Goal: Information Seeking & Learning: Learn about a topic

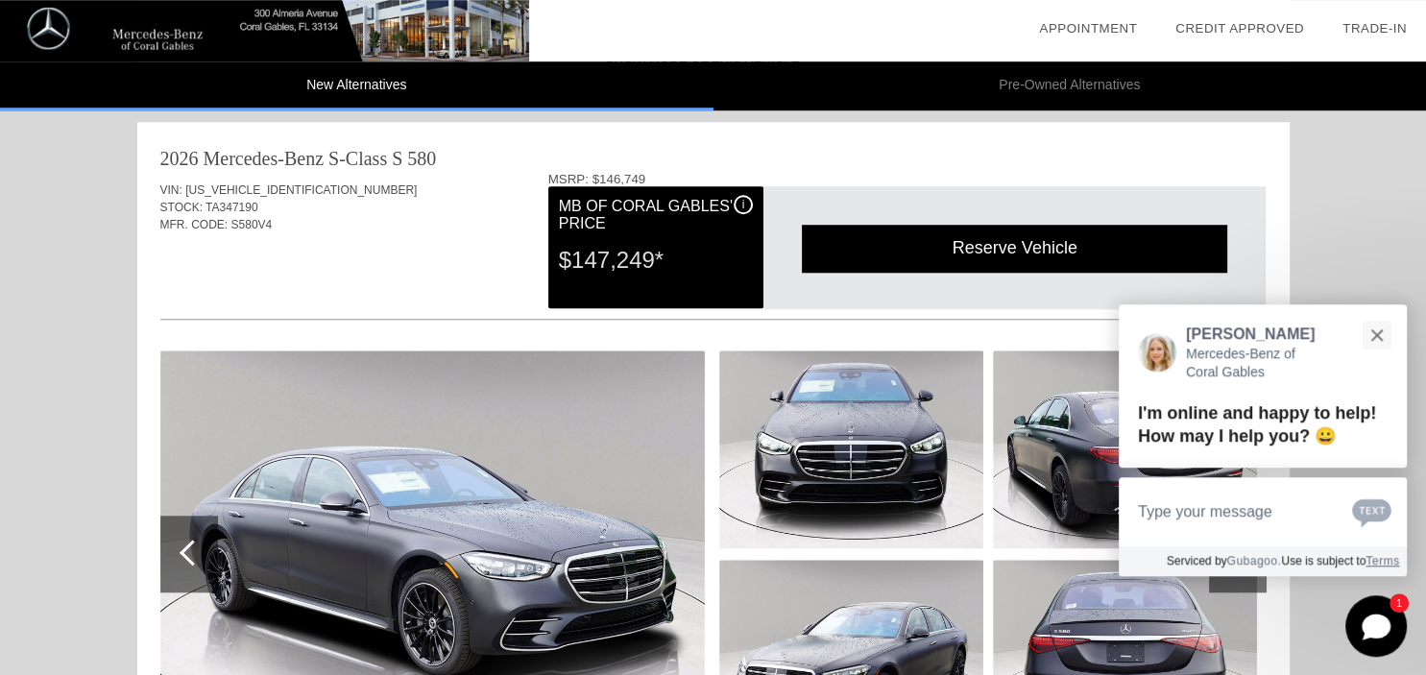
scroll to position [1648, 0]
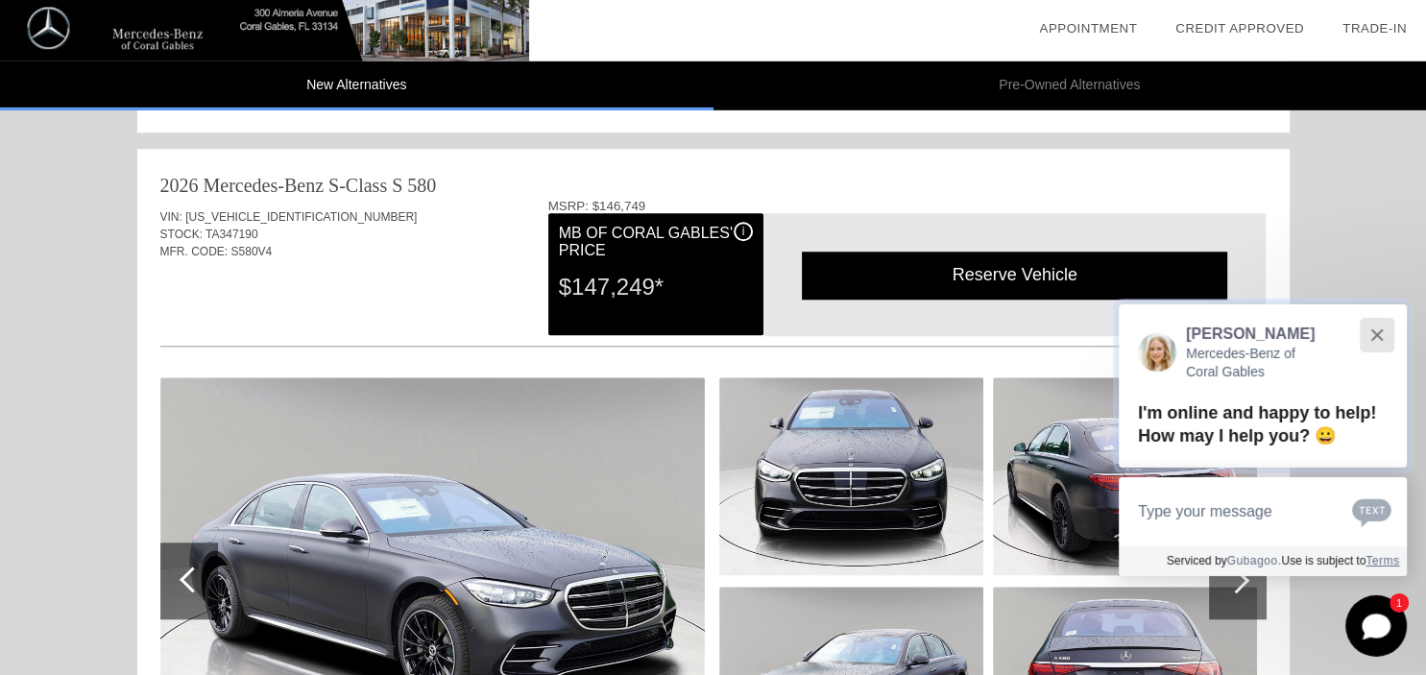
click at [1374, 340] on button "Close" at bounding box center [1376, 334] width 41 height 41
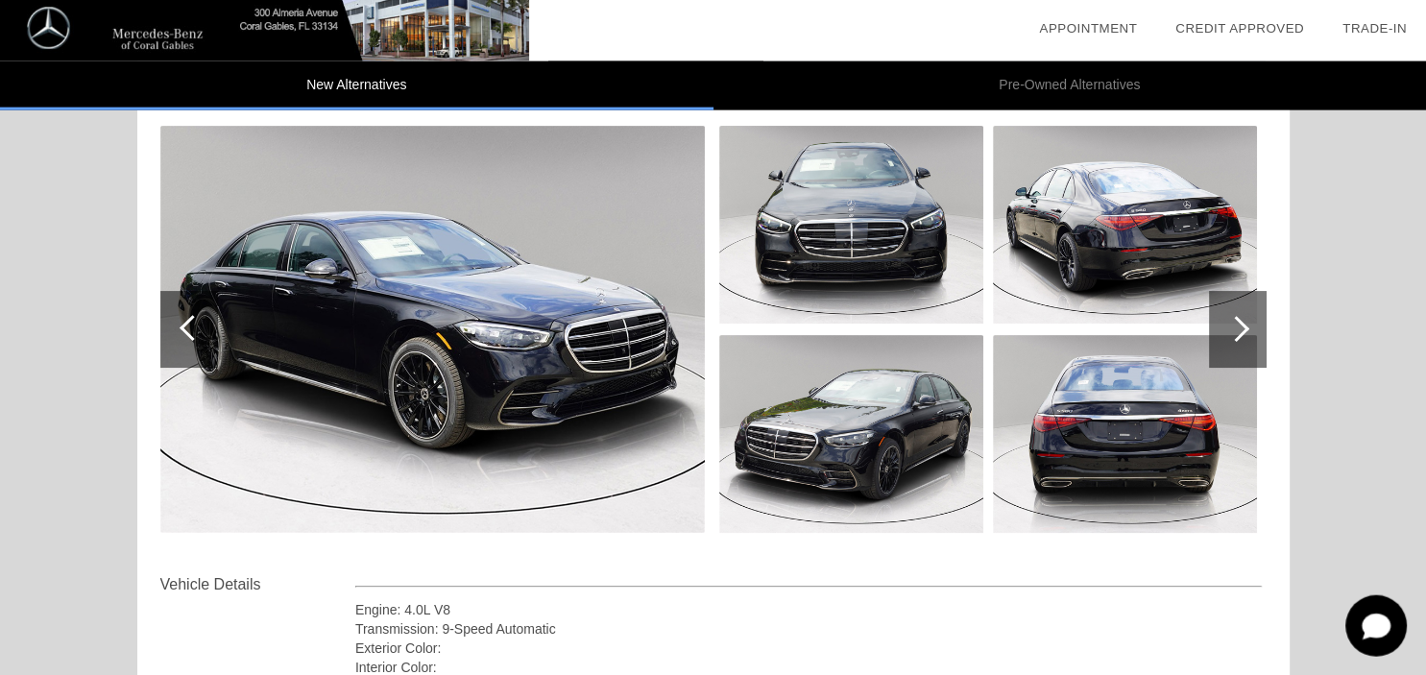
scroll to position [231, 0]
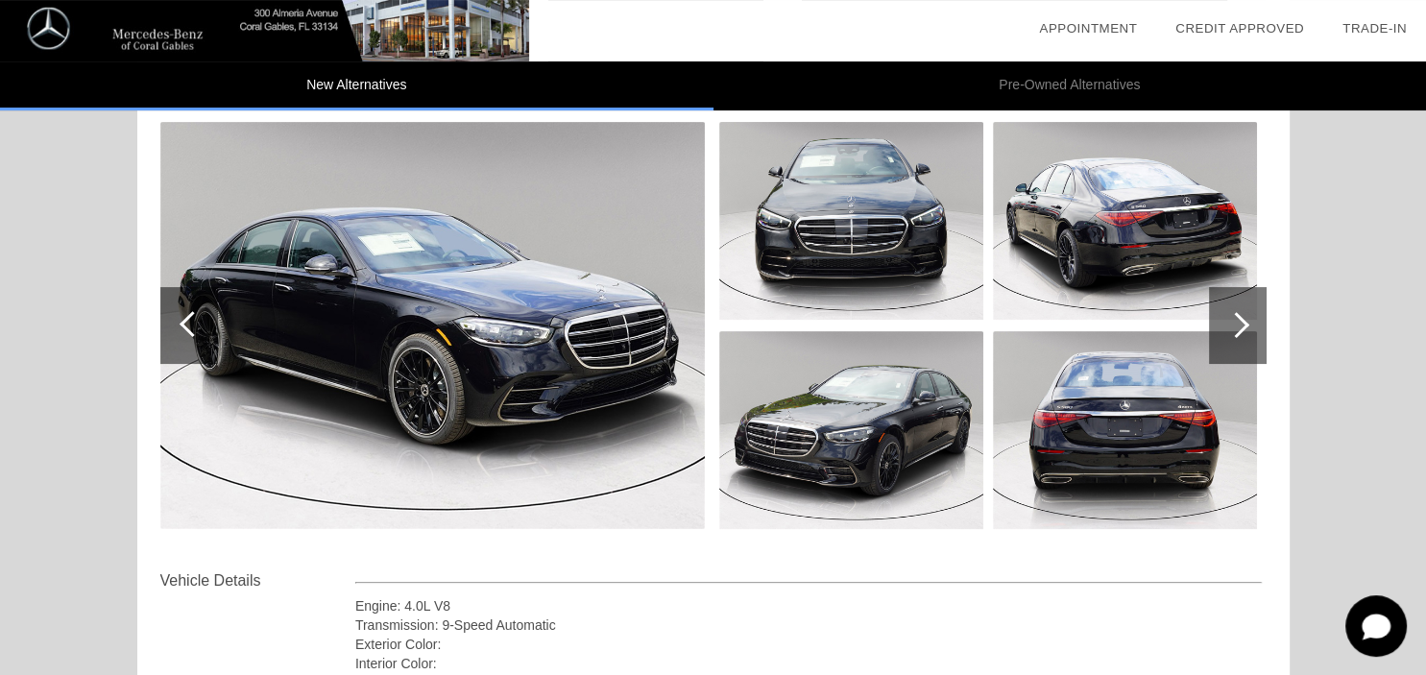
click at [1238, 317] on div at bounding box center [1237, 325] width 26 height 26
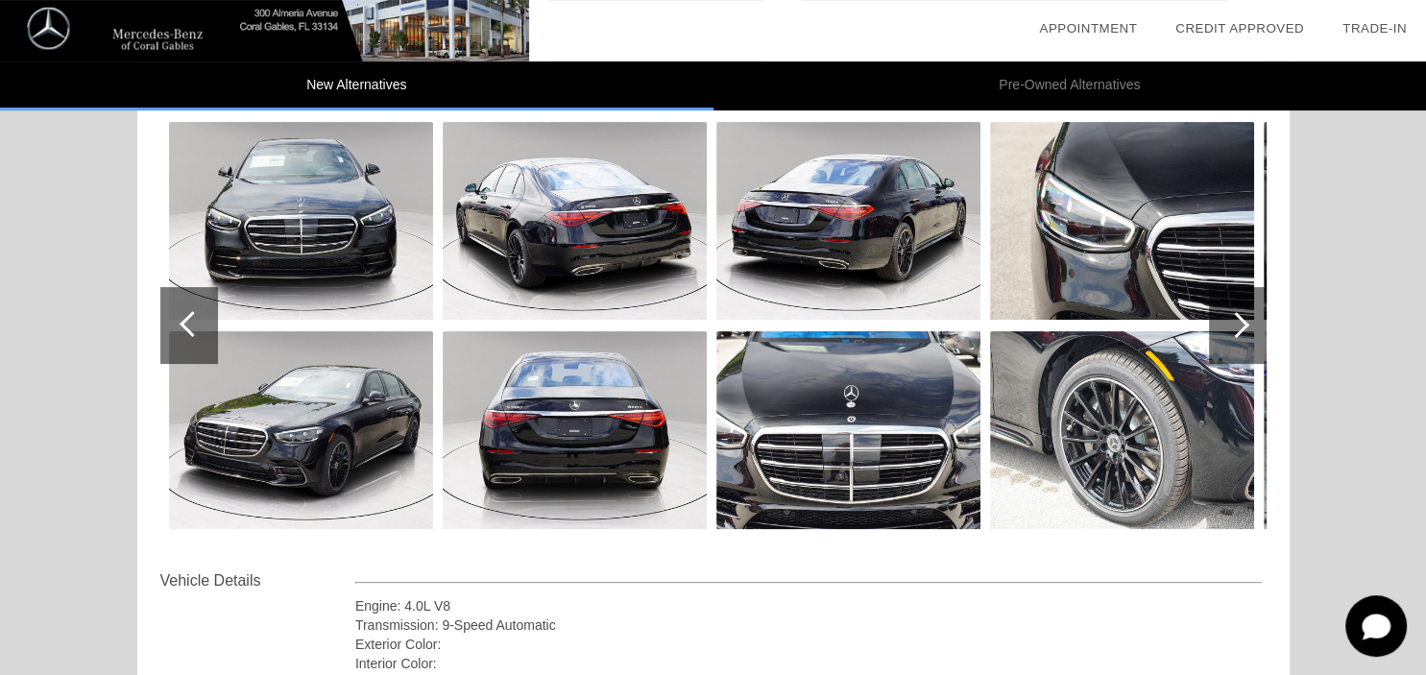
click at [1245, 315] on div at bounding box center [1238, 325] width 58 height 77
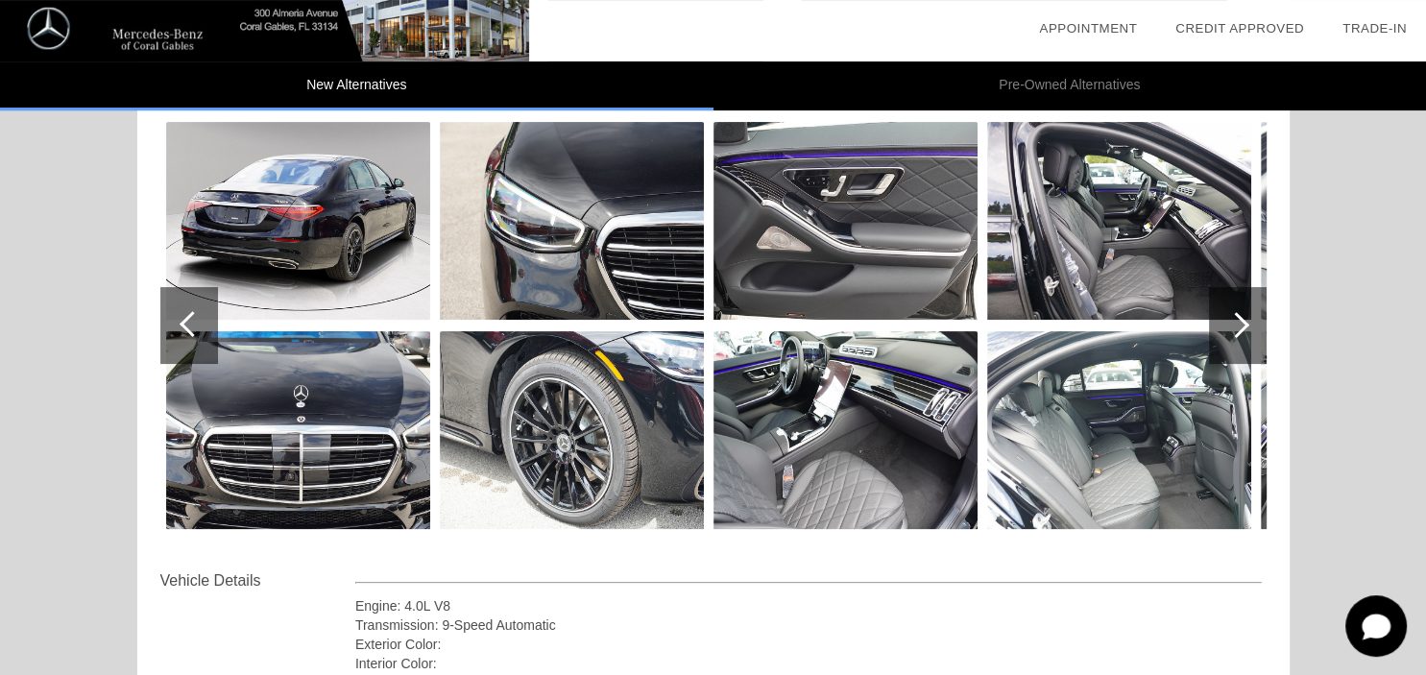
click at [1247, 325] on div at bounding box center [1237, 325] width 26 height 26
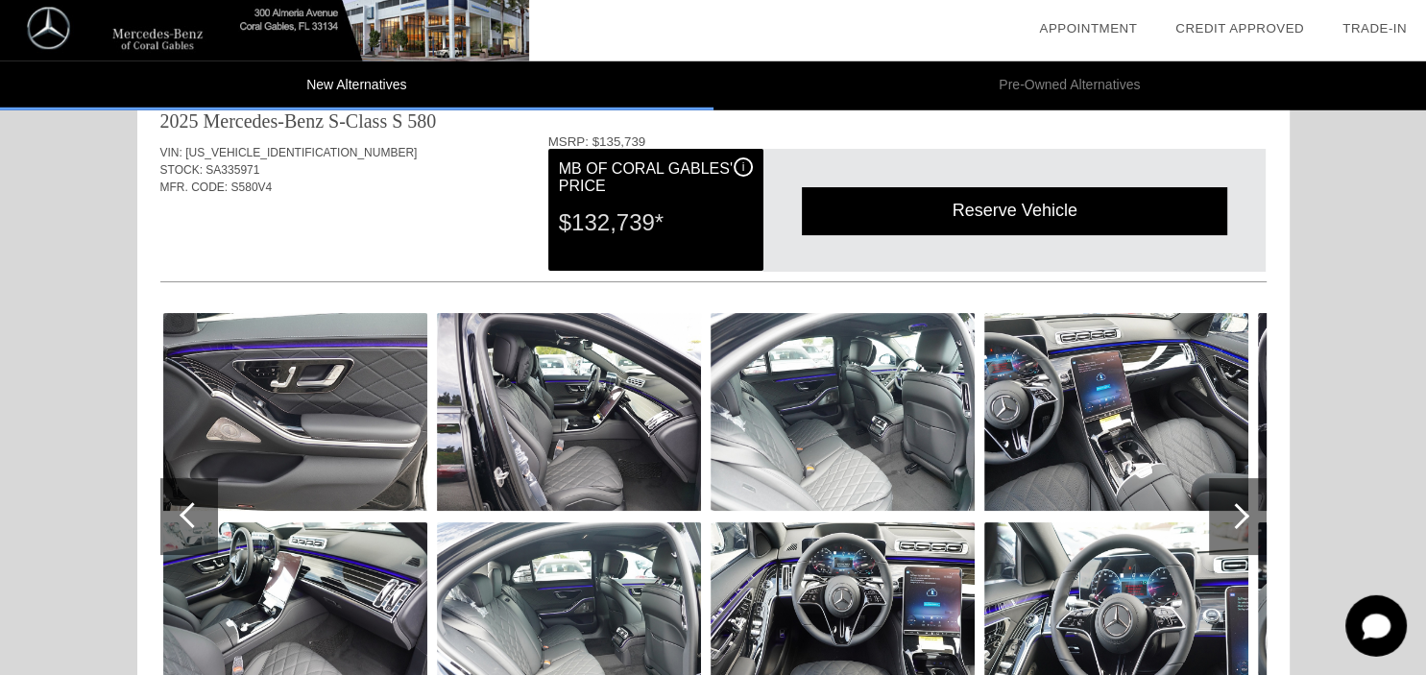
scroll to position [44, 0]
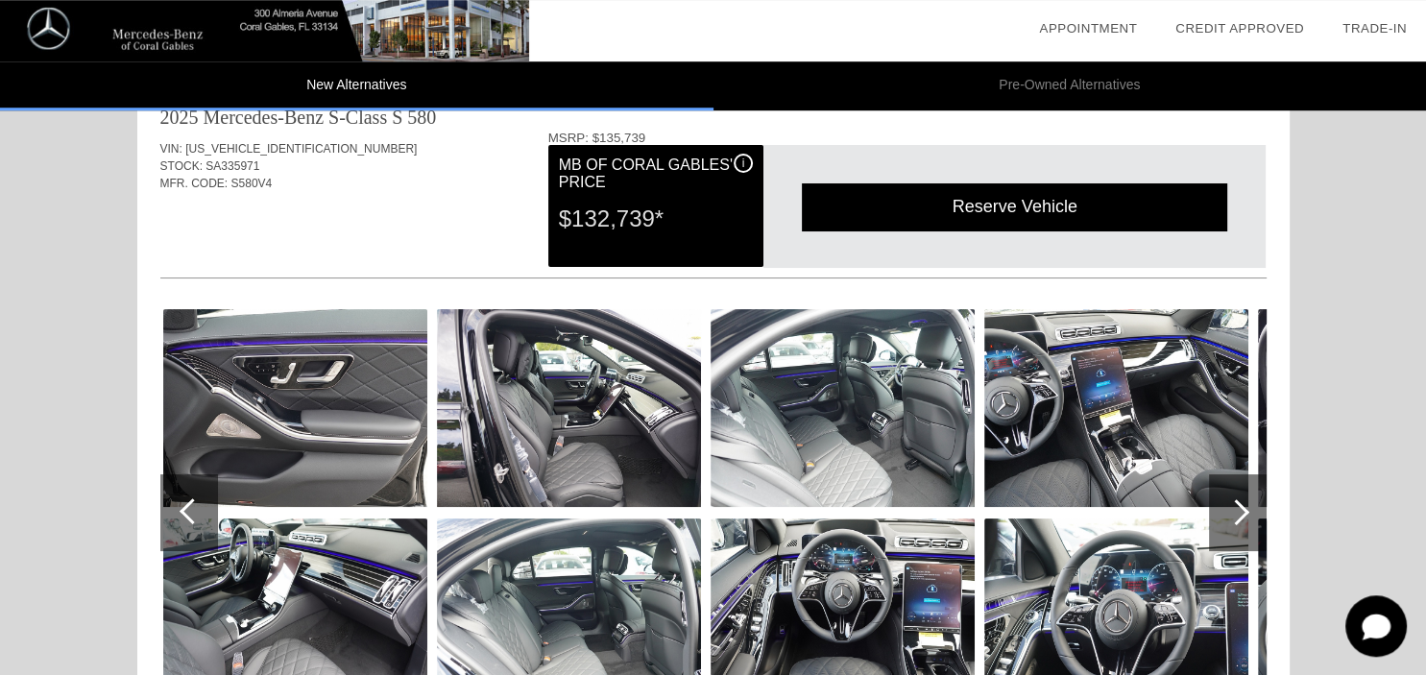
drag, startPoint x: 551, startPoint y: 134, endPoint x: 651, endPoint y: 132, distance: 99.9
click at [651, 132] on div "MSRP: $135,739" at bounding box center [907, 138] width 718 height 14
copy div "MSRP: $135,739"
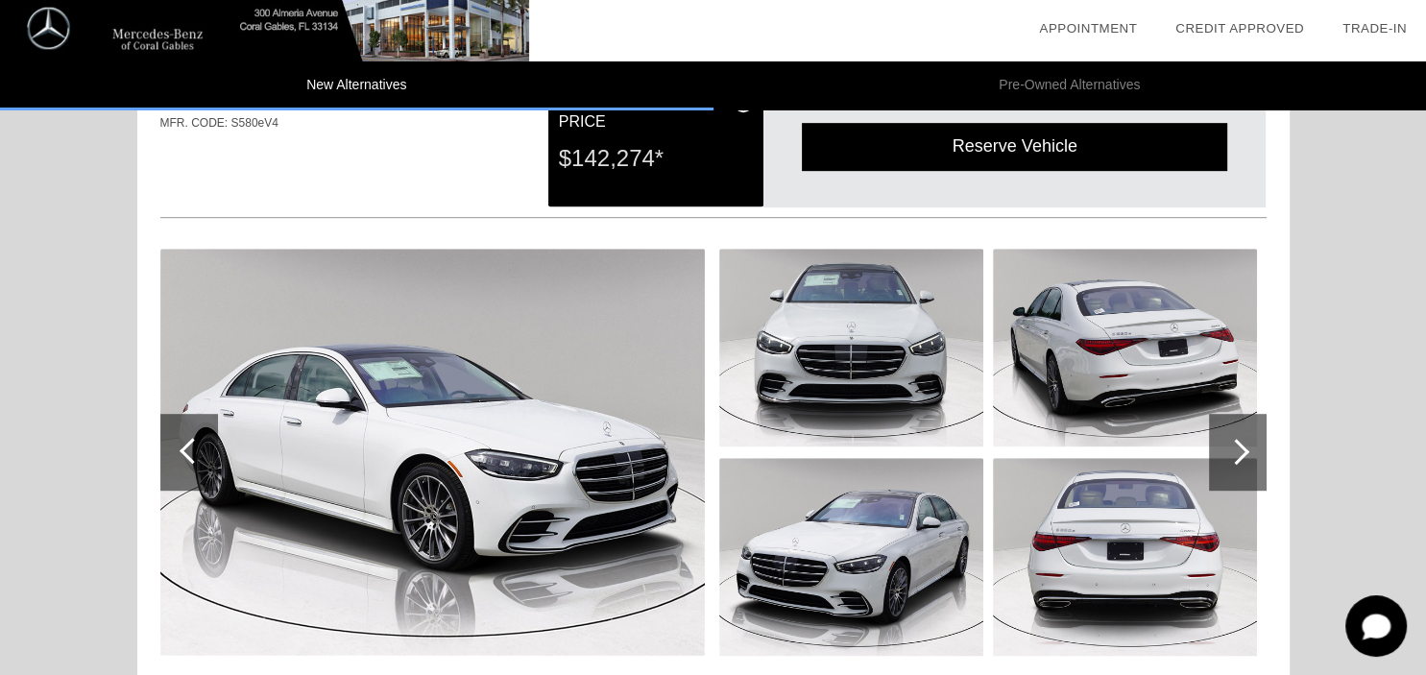
scroll to position [1009, 0]
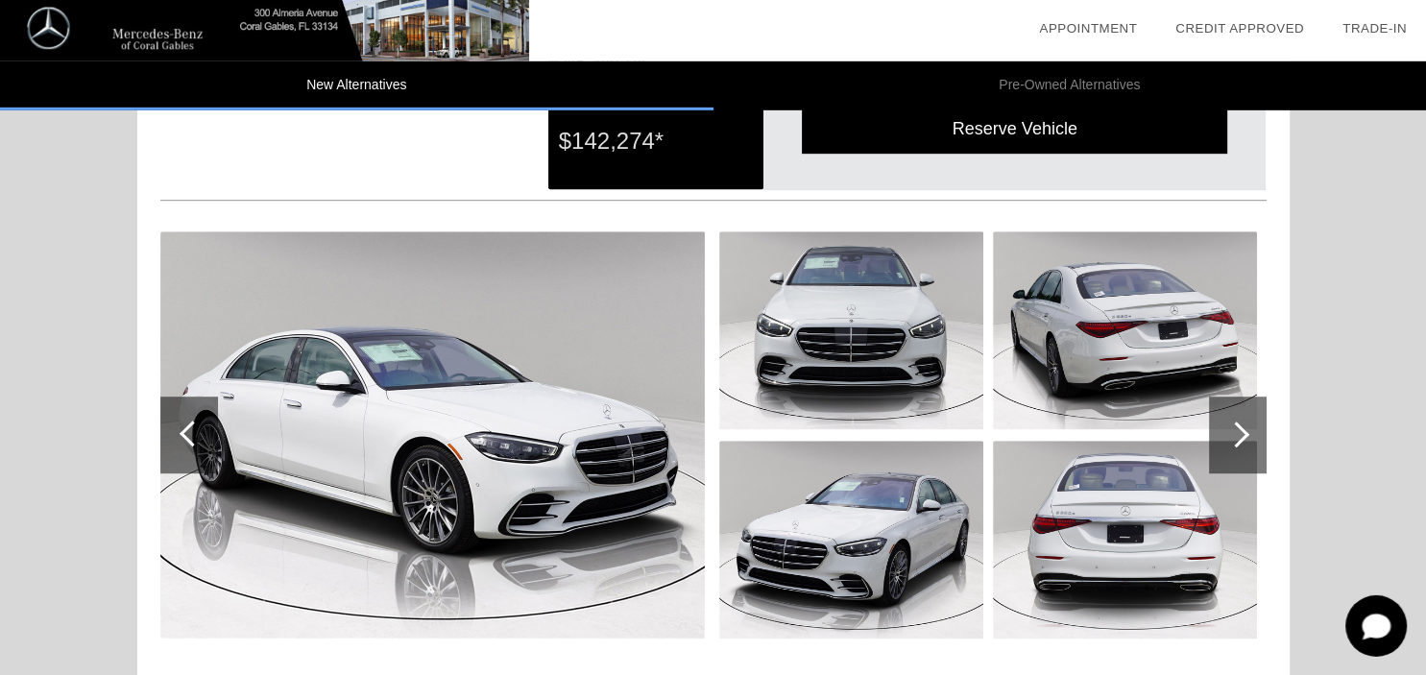
click at [1242, 429] on div at bounding box center [1237, 435] width 26 height 26
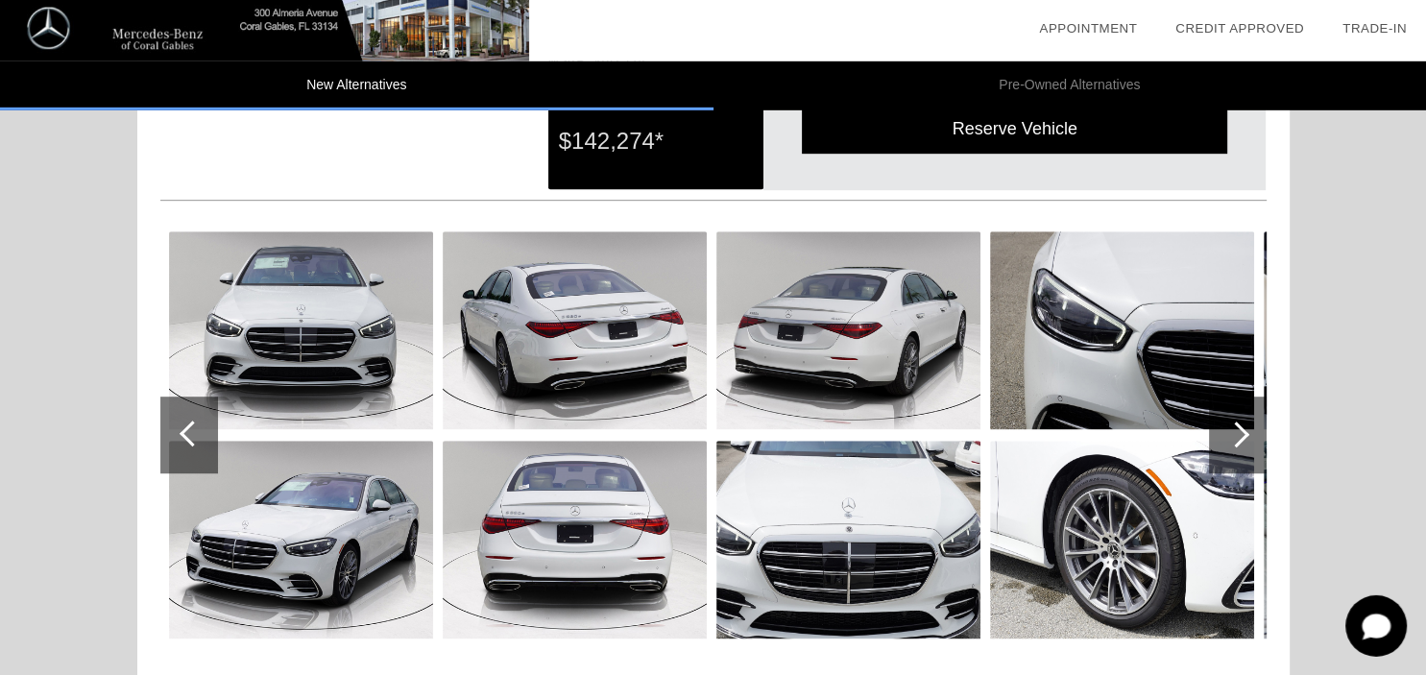
click at [1242, 429] on div at bounding box center [1237, 435] width 26 height 26
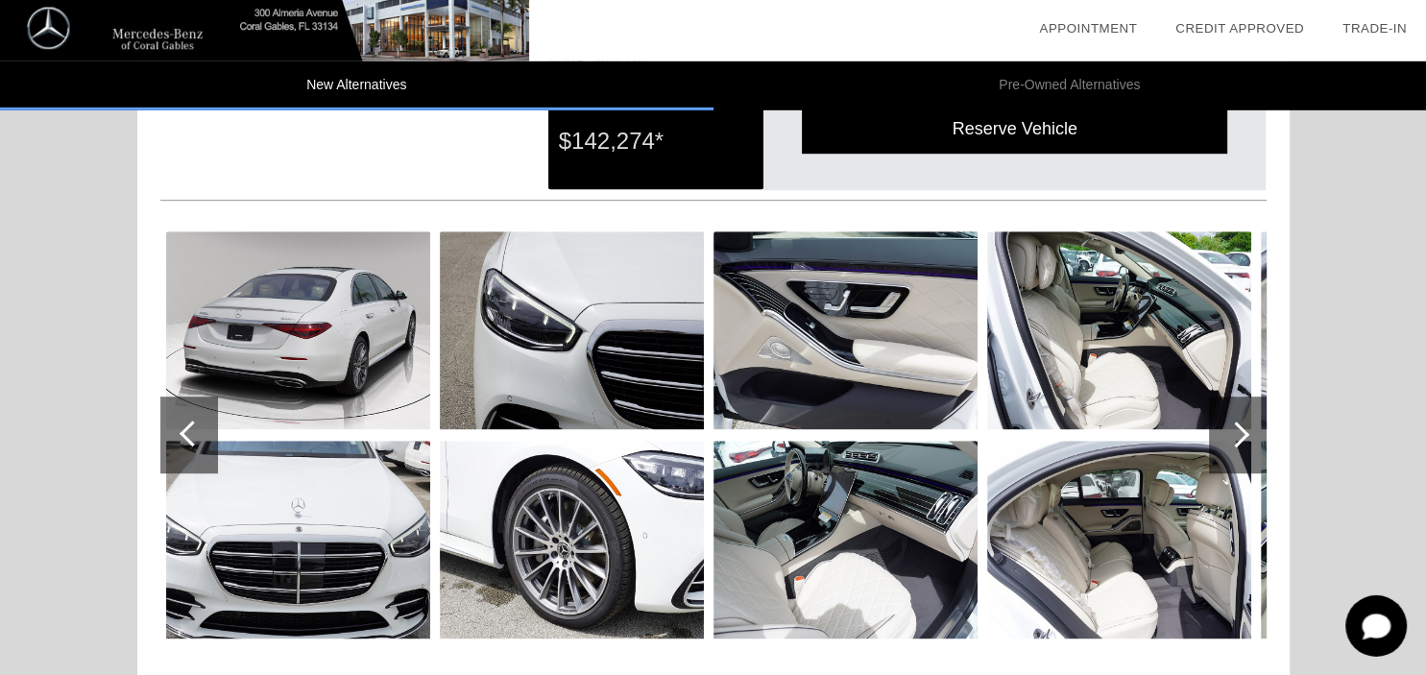
click at [1241, 429] on div at bounding box center [1237, 435] width 26 height 26
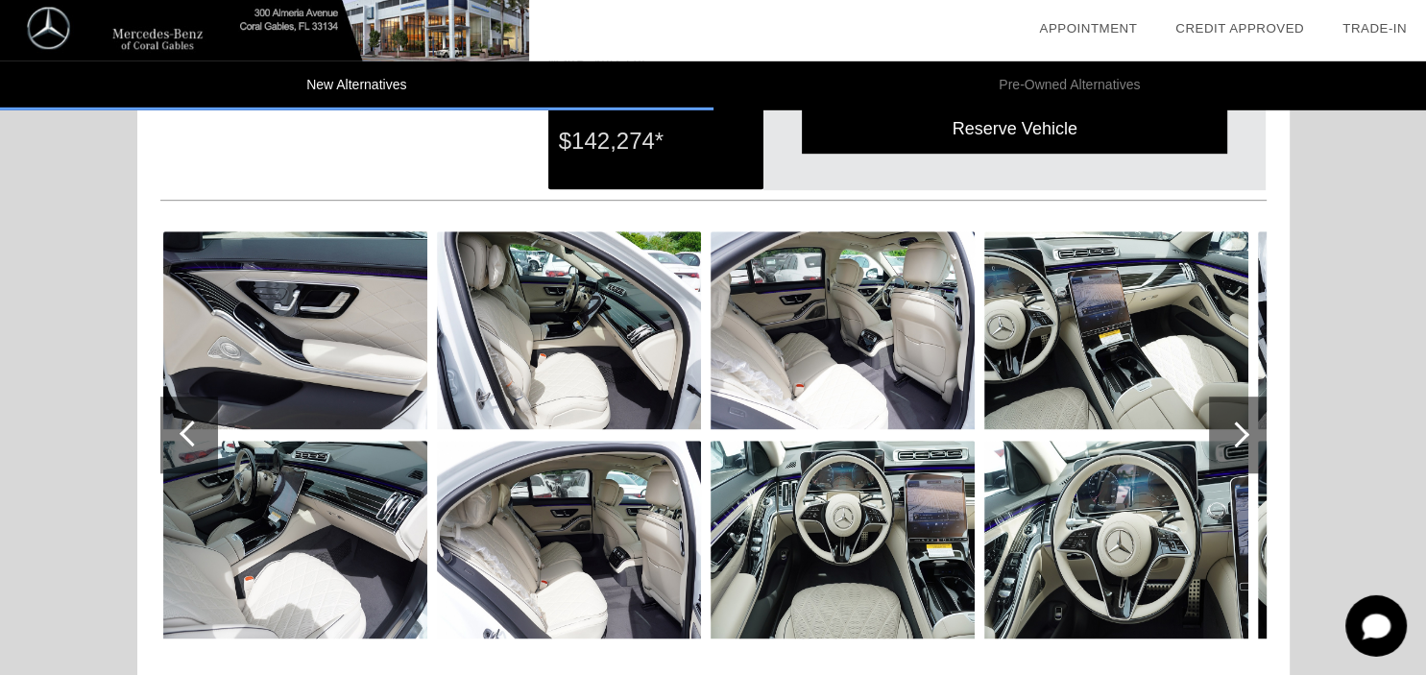
click at [1241, 429] on div at bounding box center [1237, 435] width 26 height 26
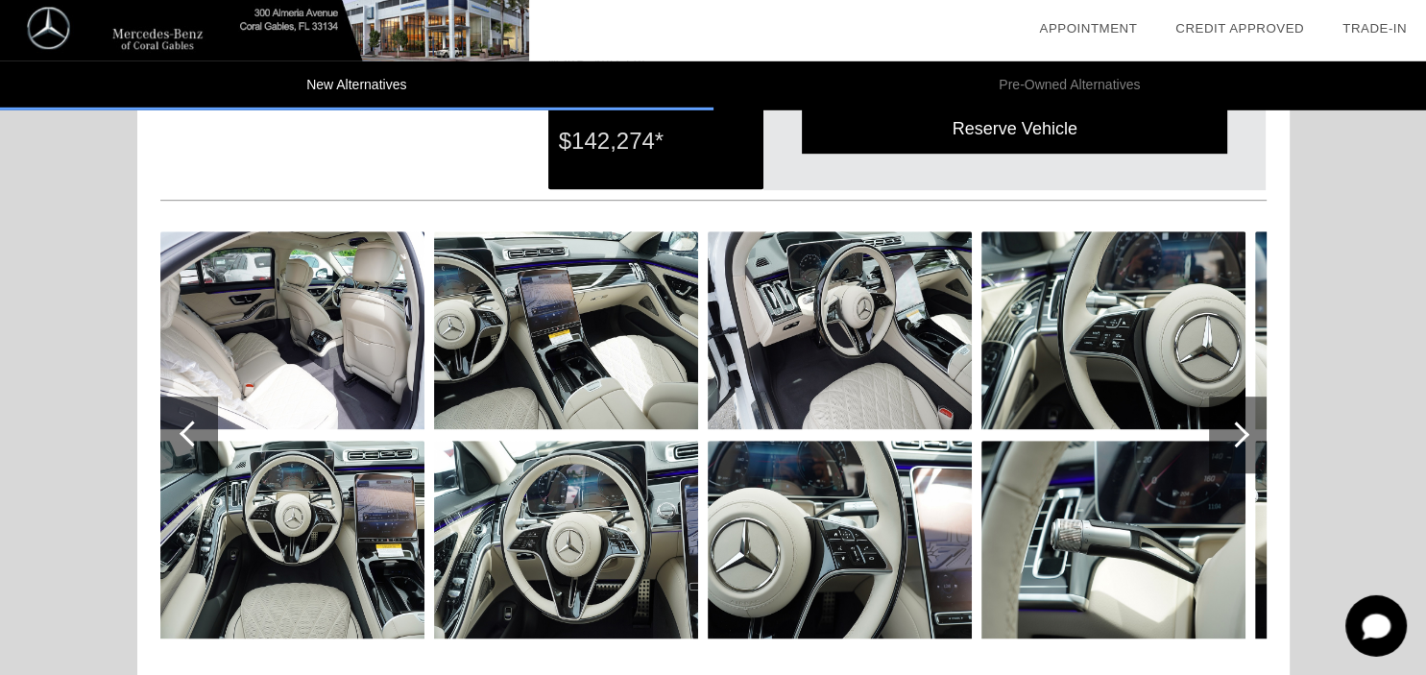
click at [1241, 429] on div at bounding box center [1237, 435] width 26 height 26
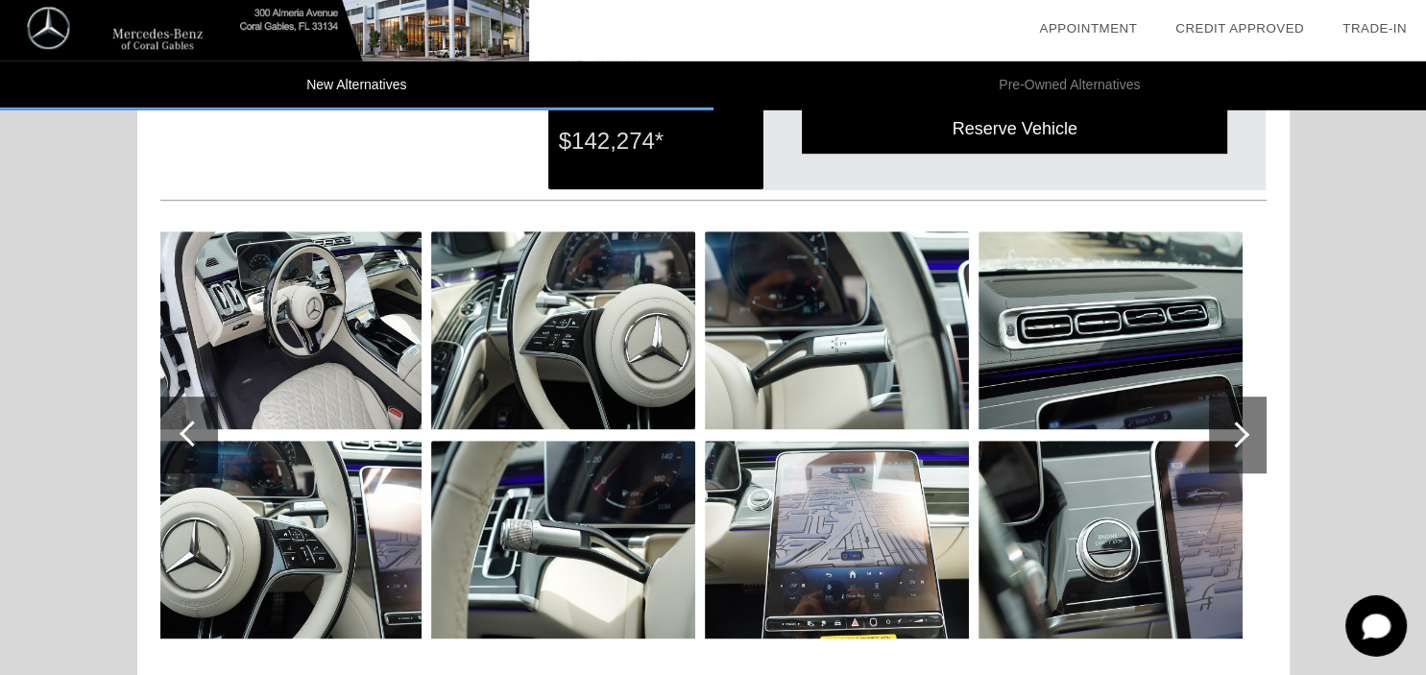
click at [1241, 429] on div at bounding box center [1237, 435] width 26 height 26
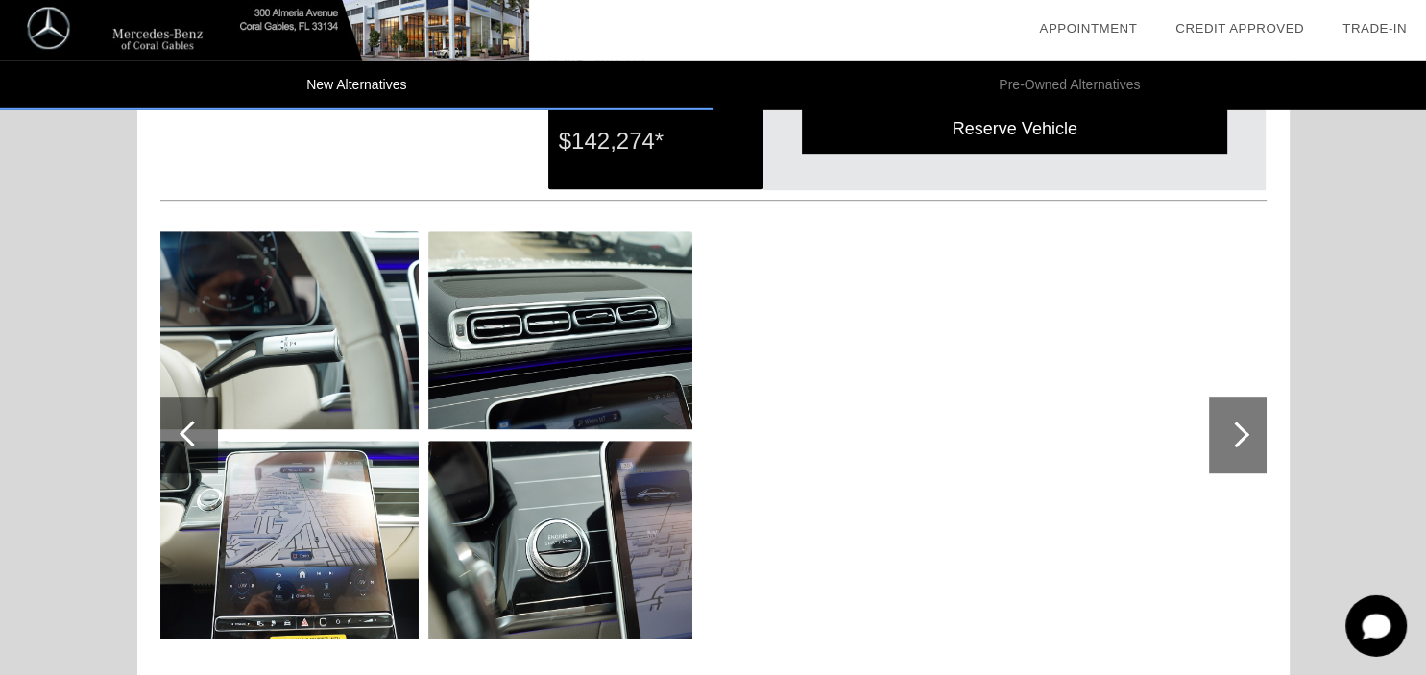
click at [1241, 429] on div at bounding box center [1237, 435] width 26 height 26
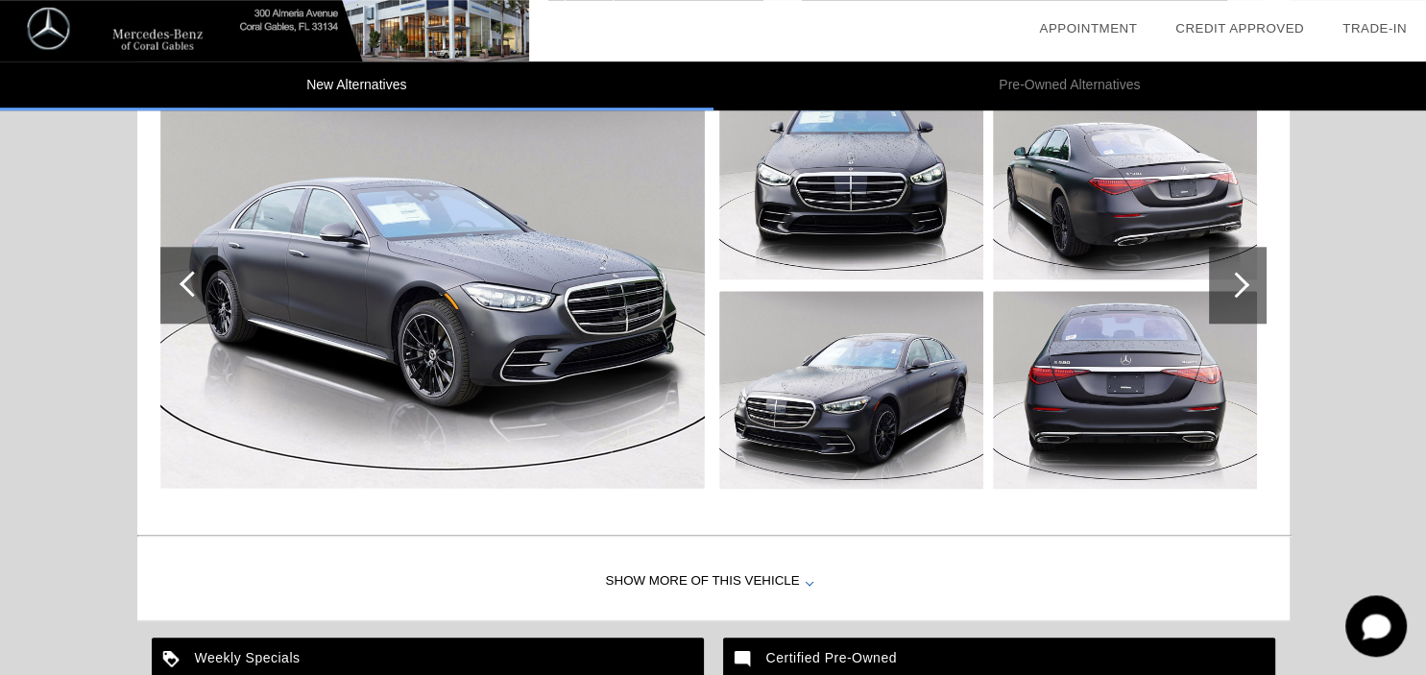
scroll to position [1869, 0]
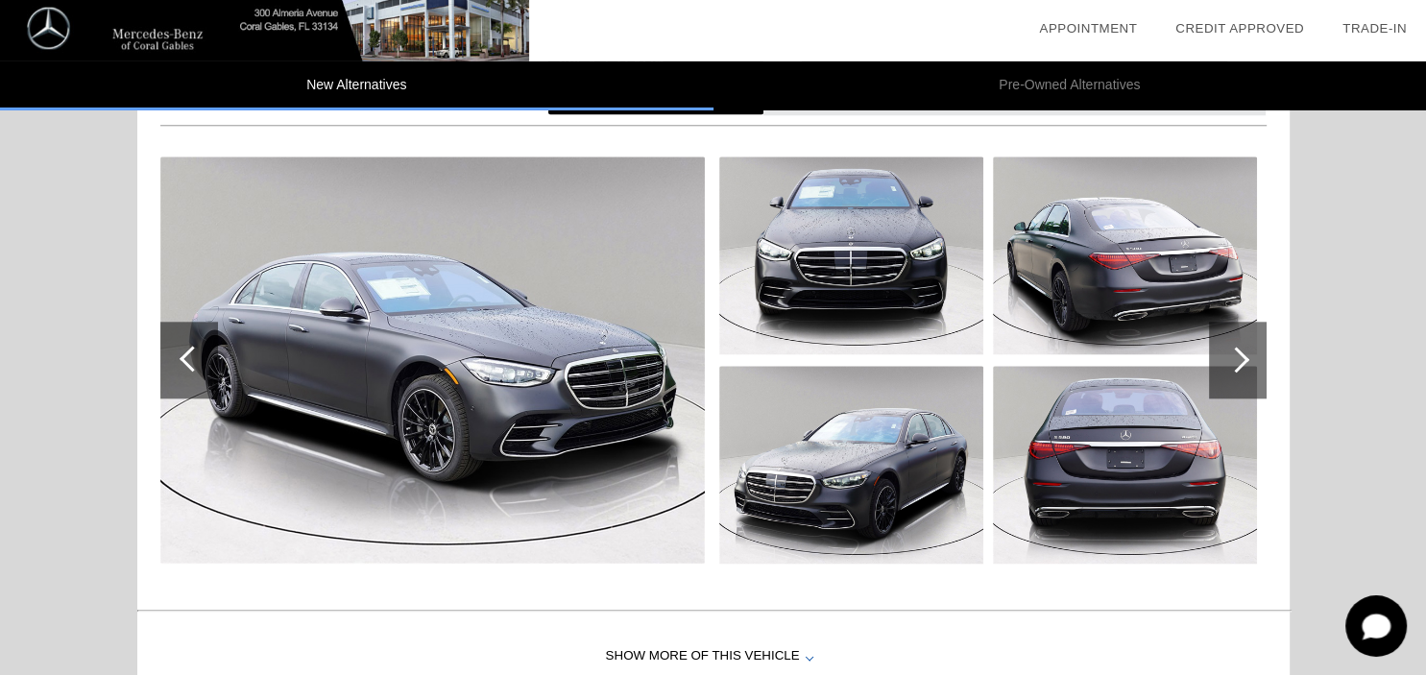
click at [1250, 352] on div at bounding box center [1238, 360] width 58 height 77
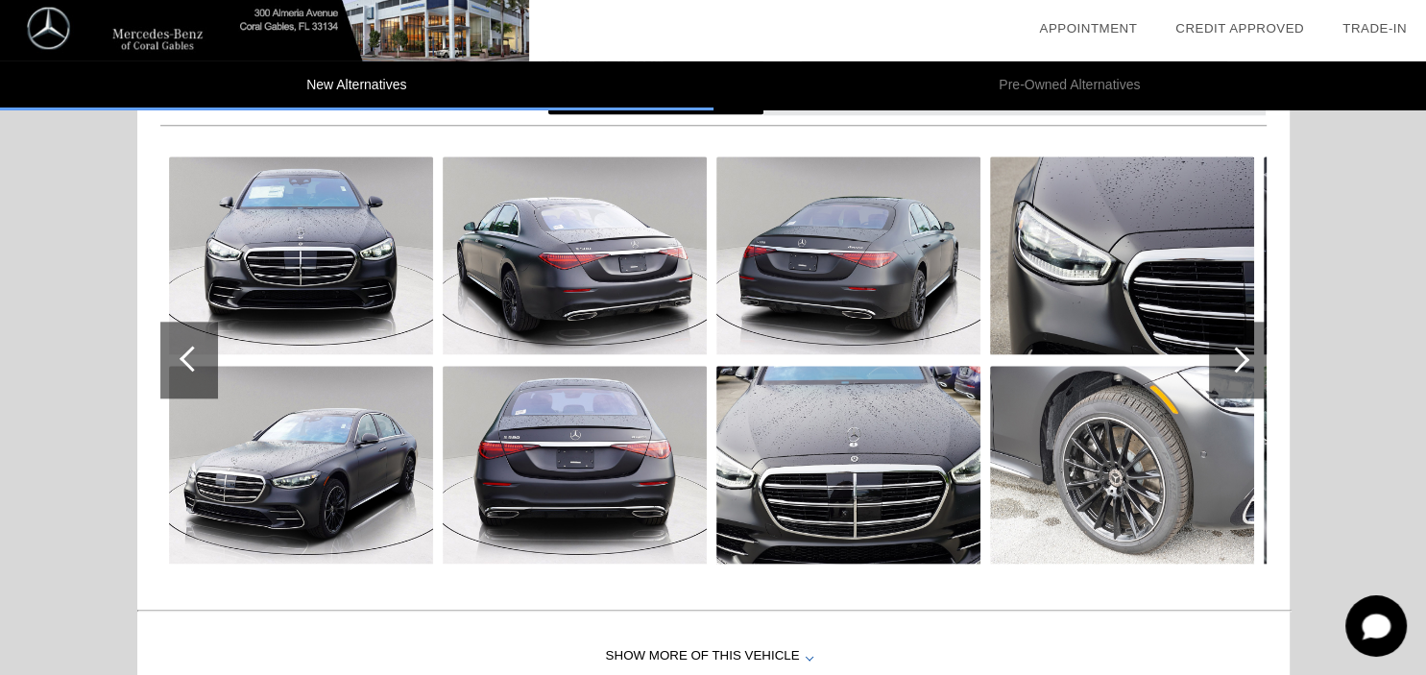
click at [1250, 352] on div at bounding box center [1238, 360] width 58 height 77
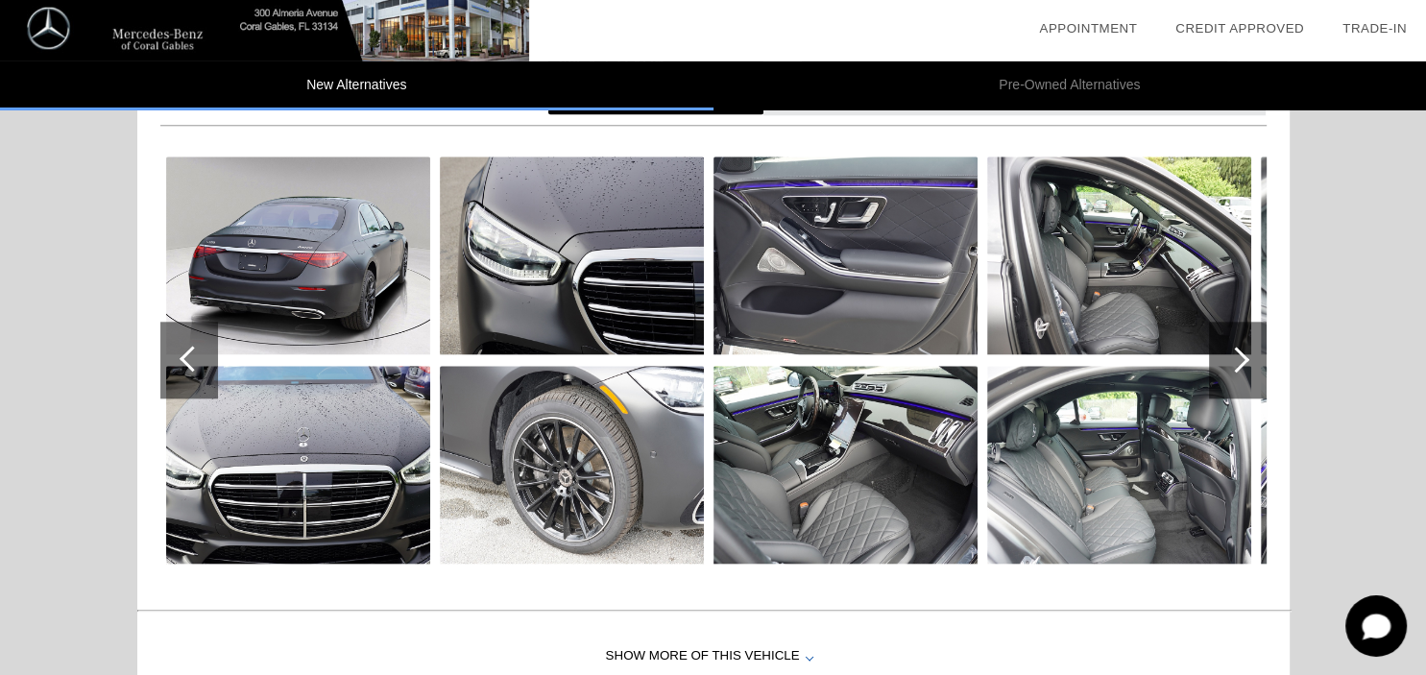
click at [1249, 352] on div at bounding box center [1238, 360] width 58 height 77
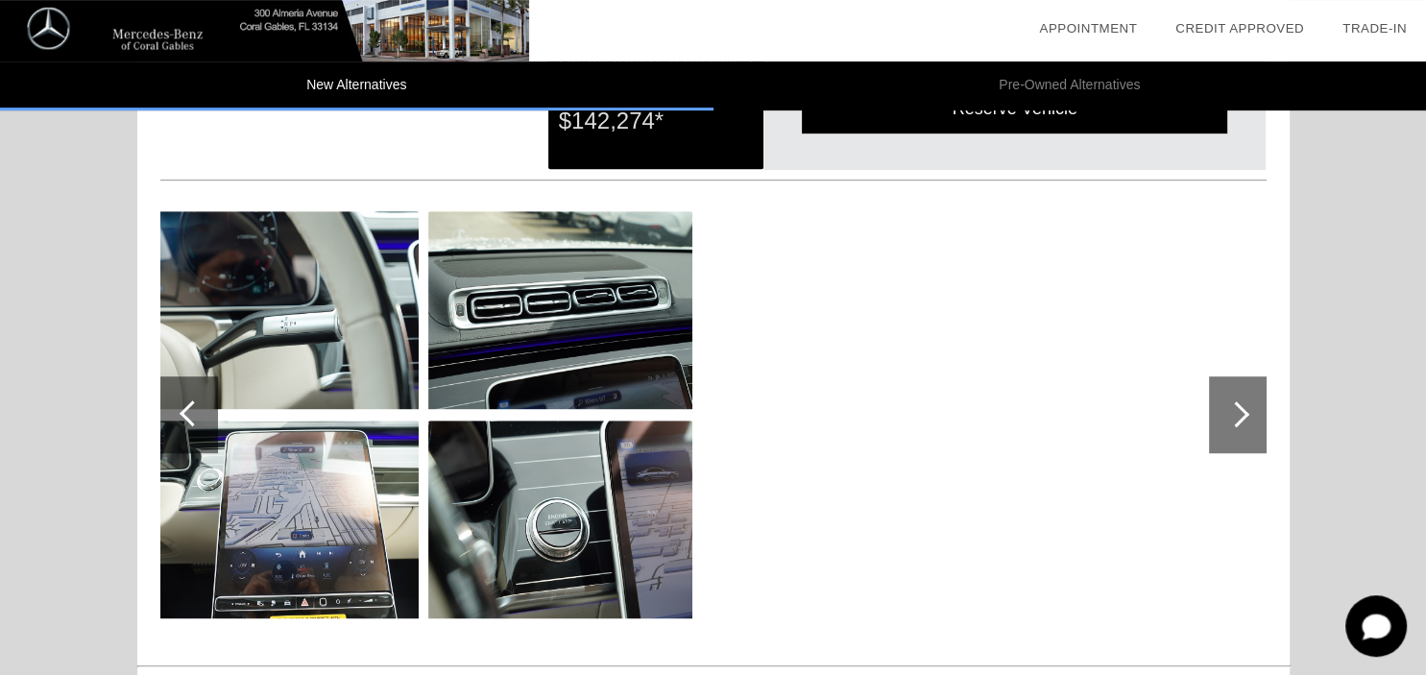
scroll to position [1040, 0]
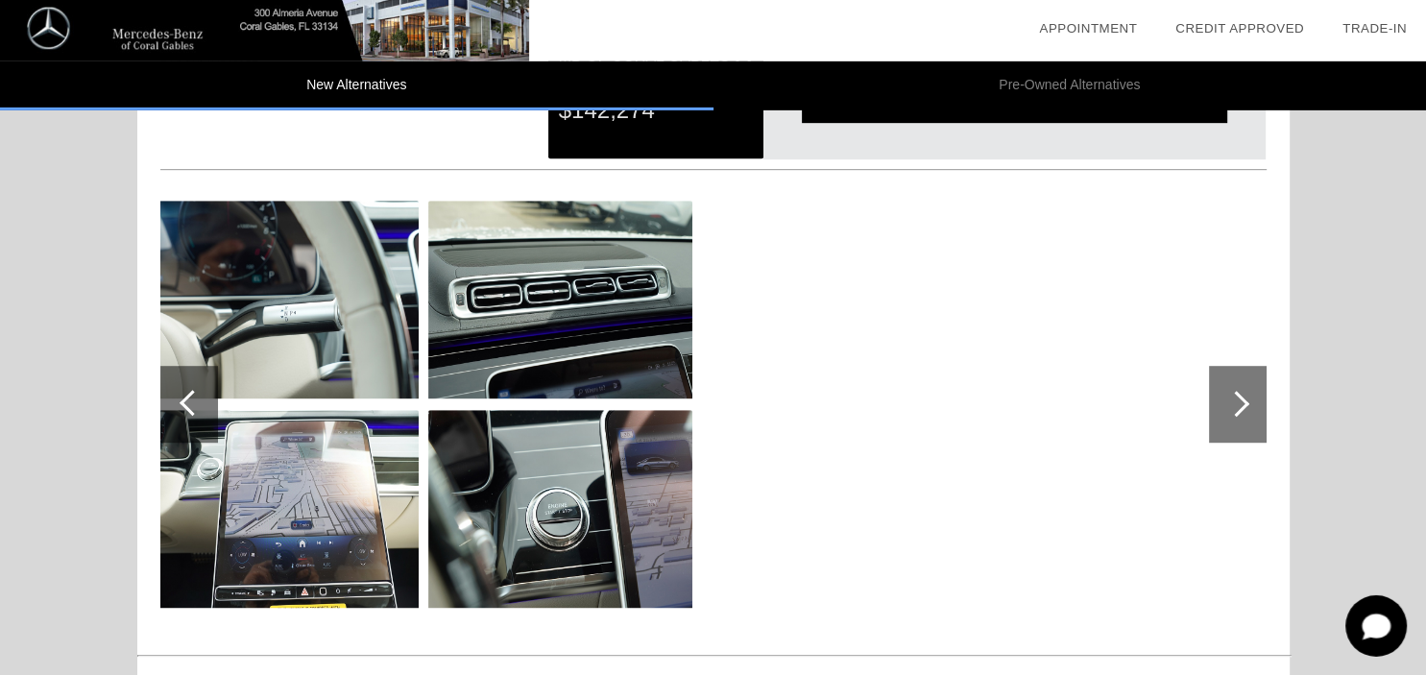
click at [190, 396] on div at bounding box center [193, 403] width 26 height 26
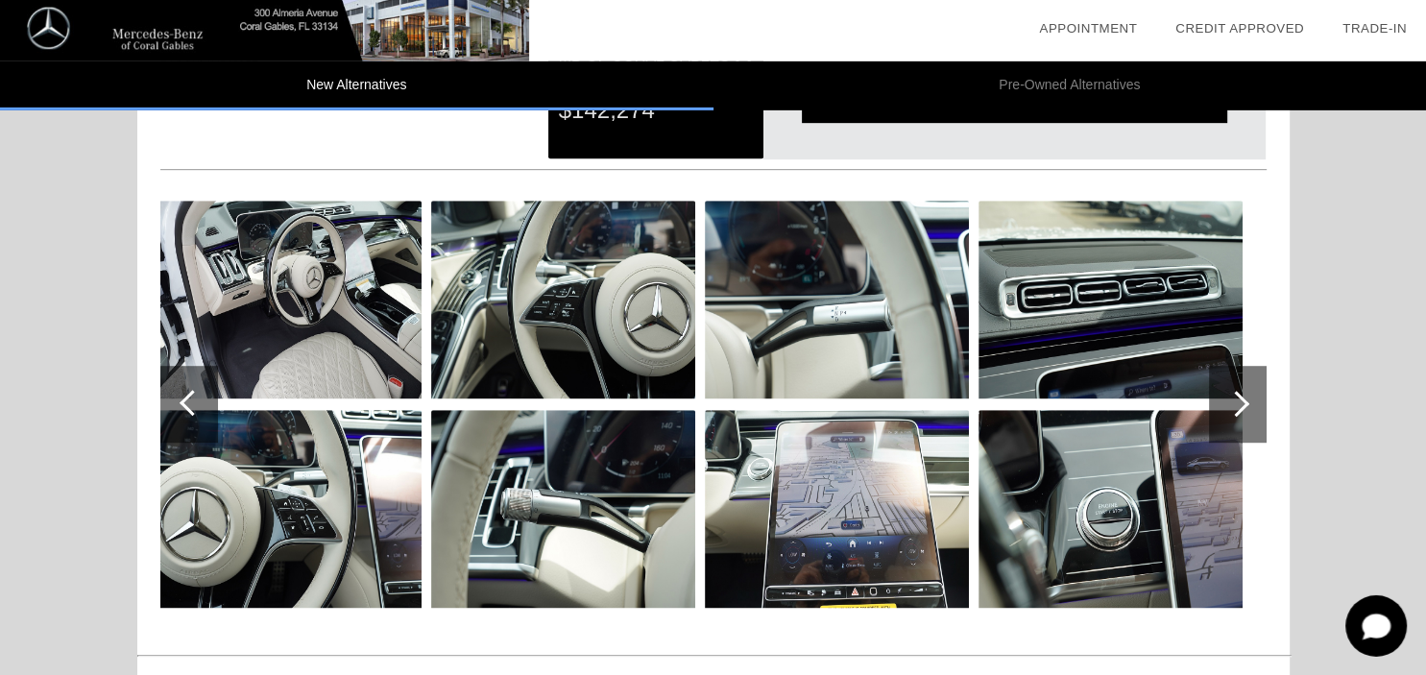
click at [190, 396] on div at bounding box center [193, 403] width 26 height 26
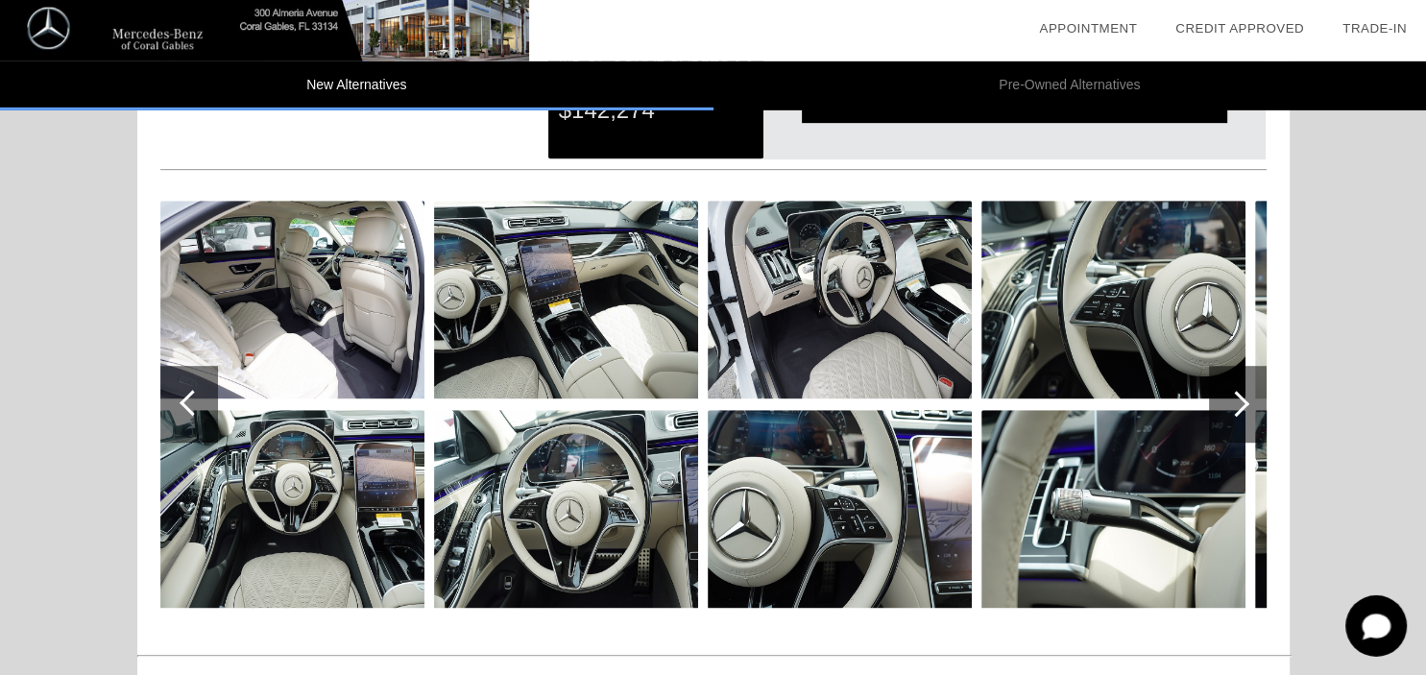
click at [190, 396] on div at bounding box center [193, 403] width 26 height 26
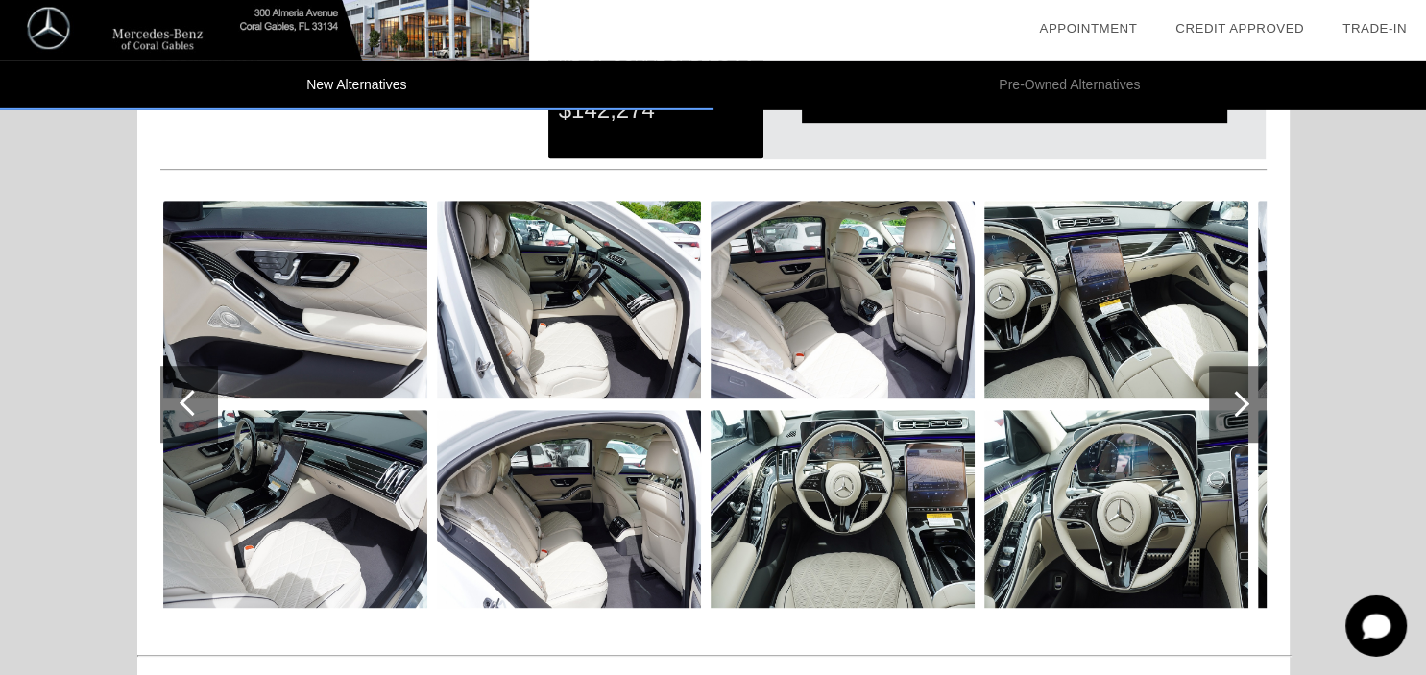
click at [190, 396] on div at bounding box center [193, 403] width 26 height 26
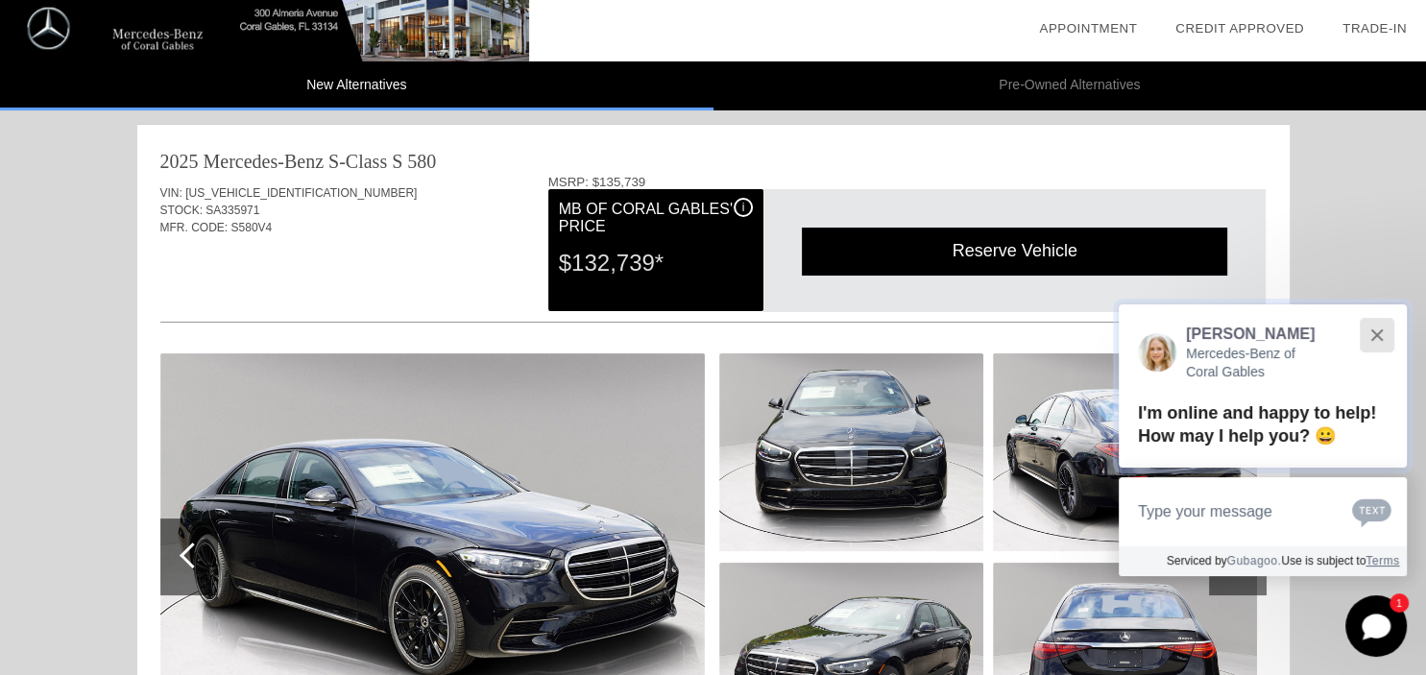
click at [1380, 337] on div "Close" at bounding box center [1377, 334] width 12 height 12
